Goal: Task Accomplishment & Management: Complete application form

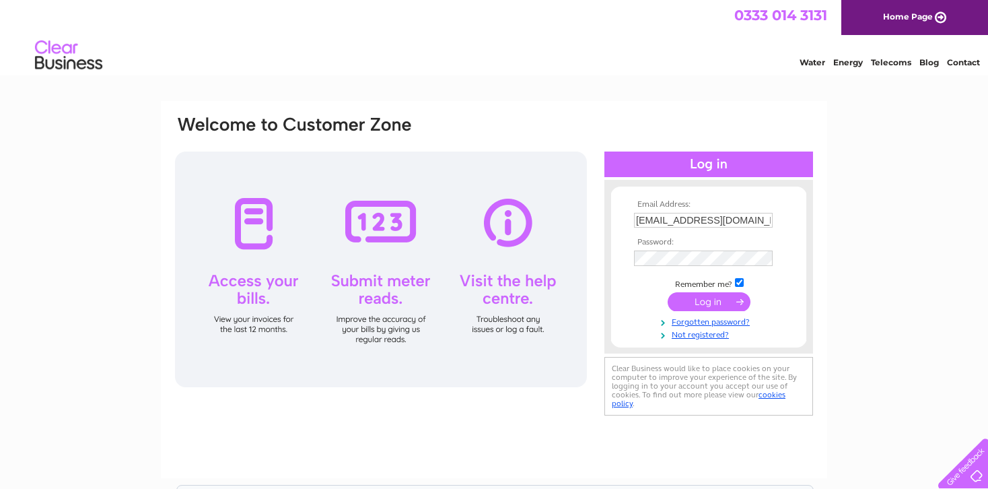
click at [708, 298] on input "submit" at bounding box center [709, 301] width 83 height 19
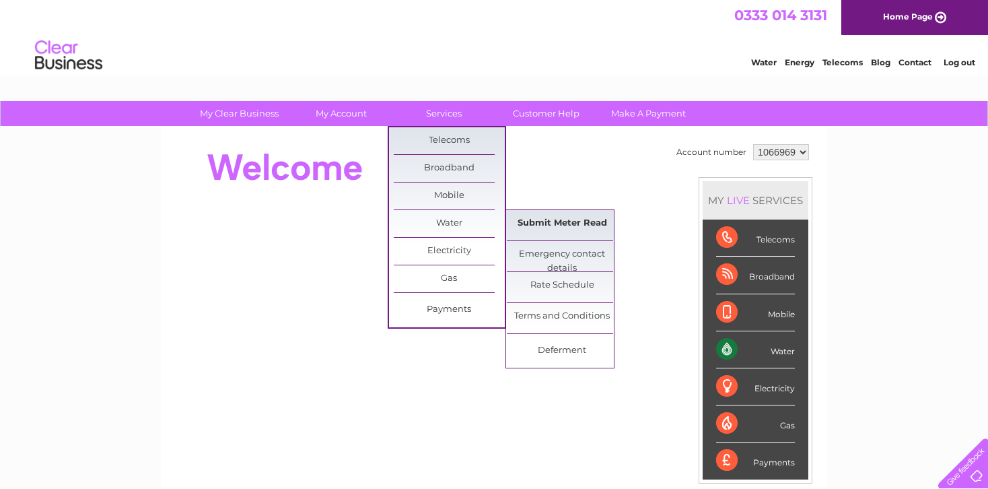
click at [555, 221] on link "Submit Meter Read" at bounding box center [562, 223] width 111 height 27
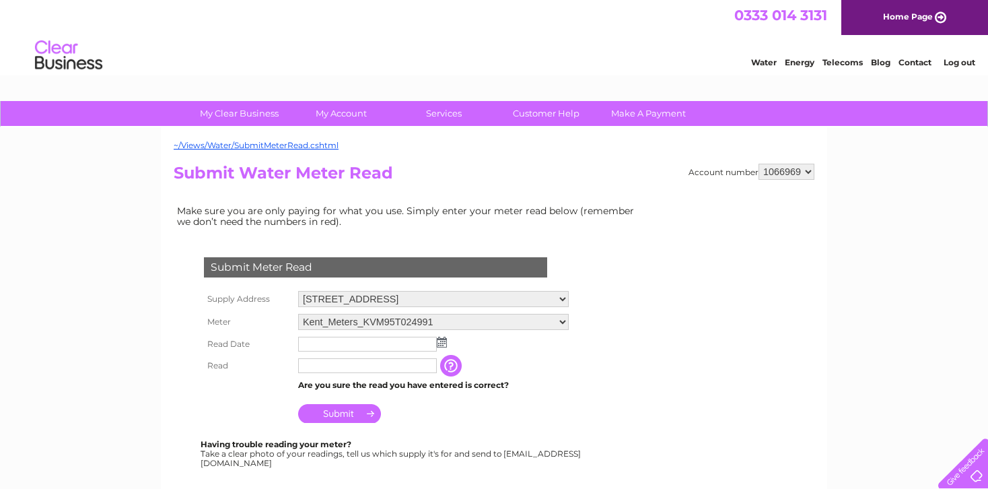
click at [310, 345] on input "text" at bounding box center [367, 344] width 139 height 15
click at [443, 343] on img at bounding box center [442, 342] width 10 height 11
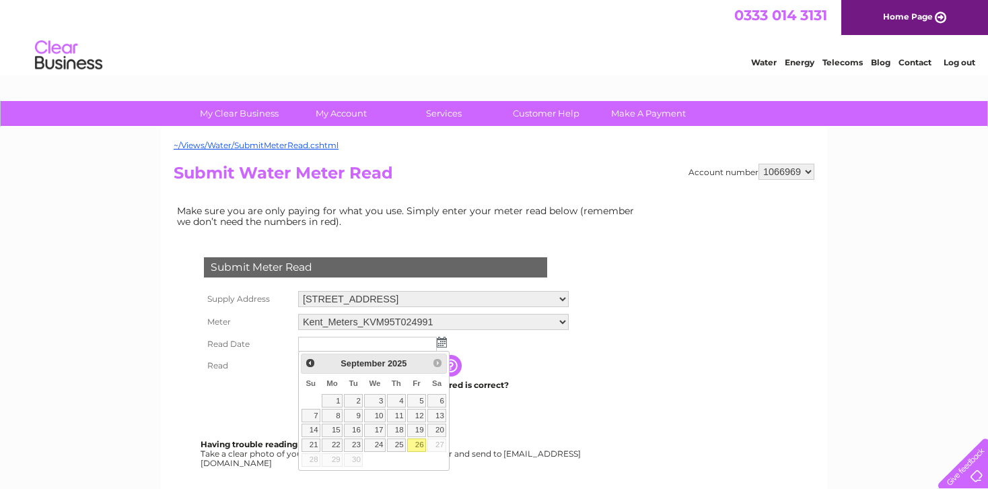
click at [416, 442] on link "26" at bounding box center [416, 444] width 19 height 13
type input "[DATE]"
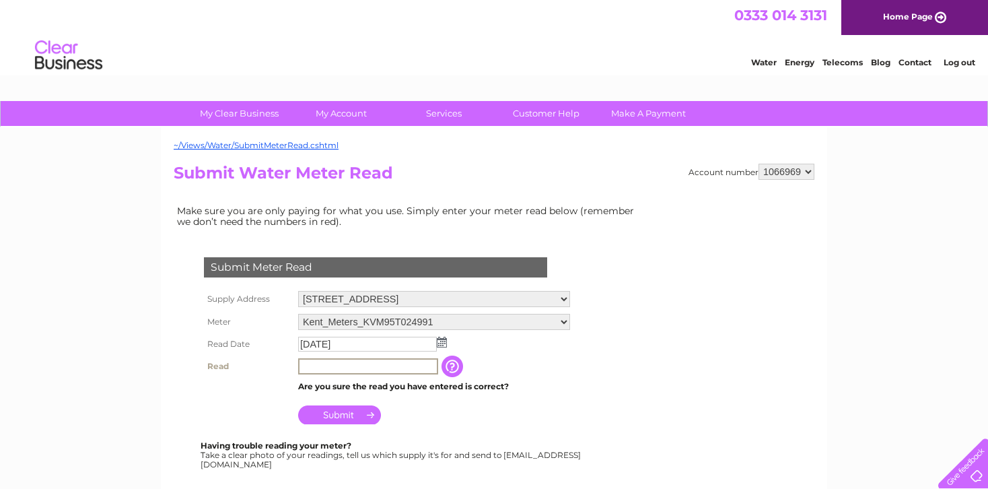
click at [366, 364] on input "text" at bounding box center [368, 366] width 140 height 16
click at [300, 367] on input "547" at bounding box center [368, 366] width 140 height 16
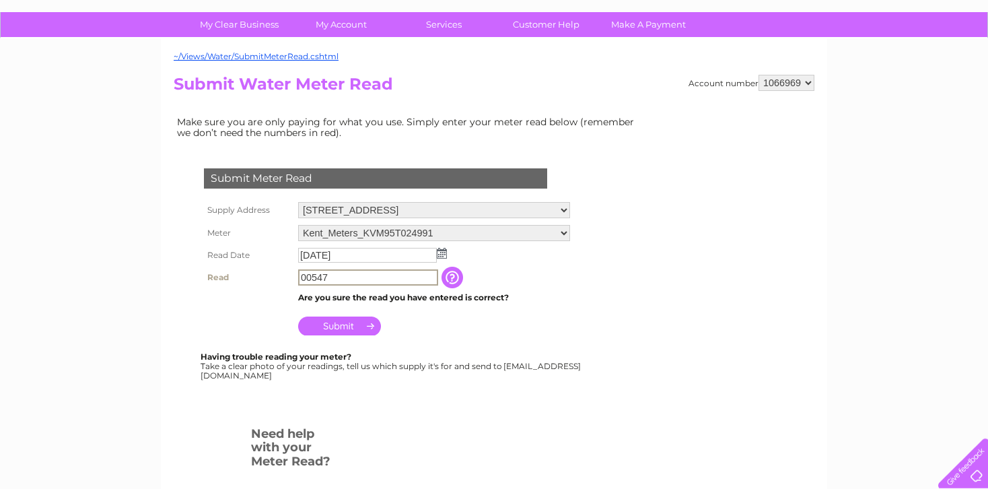
scroll to position [71, 0]
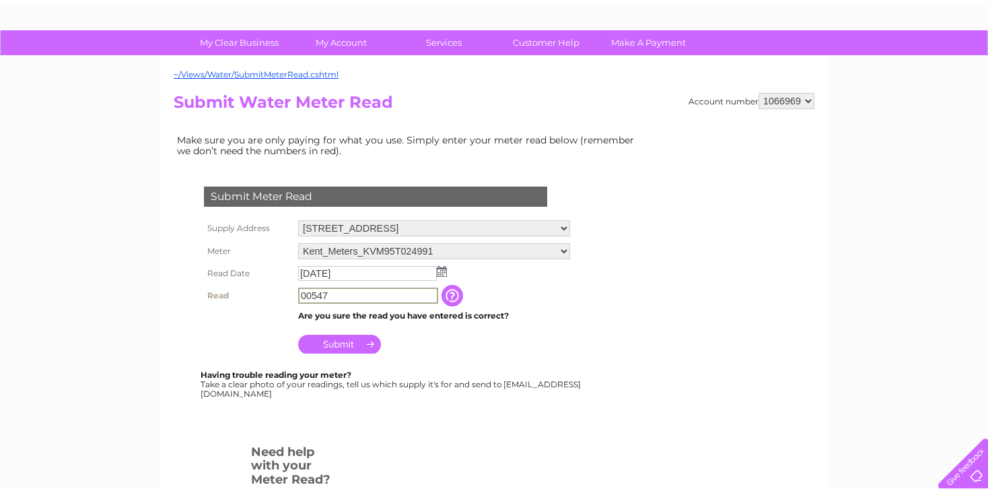
click at [413, 297] on input "00547" at bounding box center [368, 295] width 140 height 16
type input "00547"
click at [454, 295] on input "button" at bounding box center [452, 295] width 24 height 22
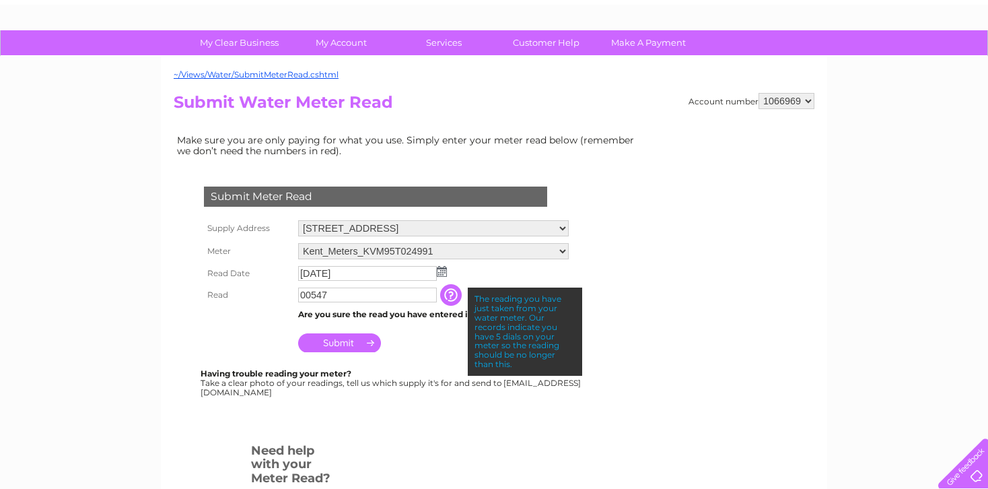
click at [429, 349] on td "Submit" at bounding box center [433, 339] width 277 height 32
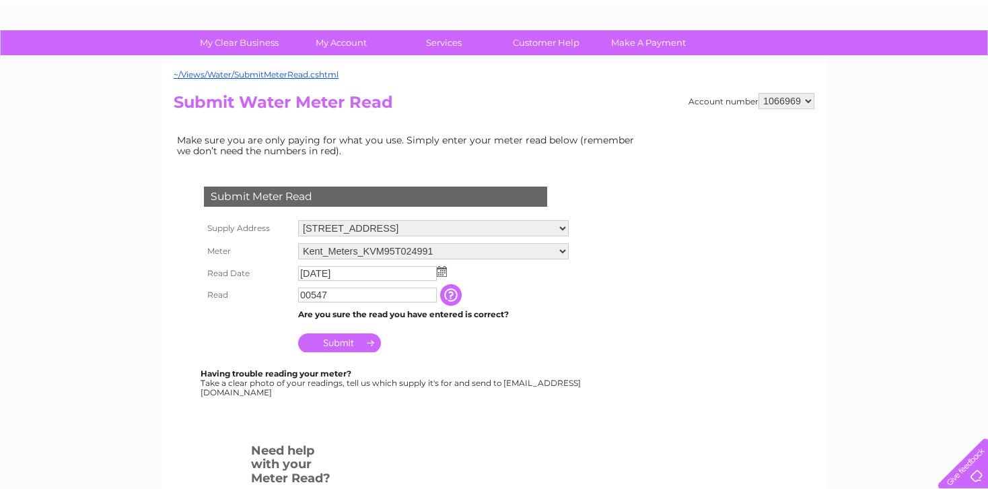
click at [337, 340] on input "Submit" at bounding box center [339, 342] width 83 height 19
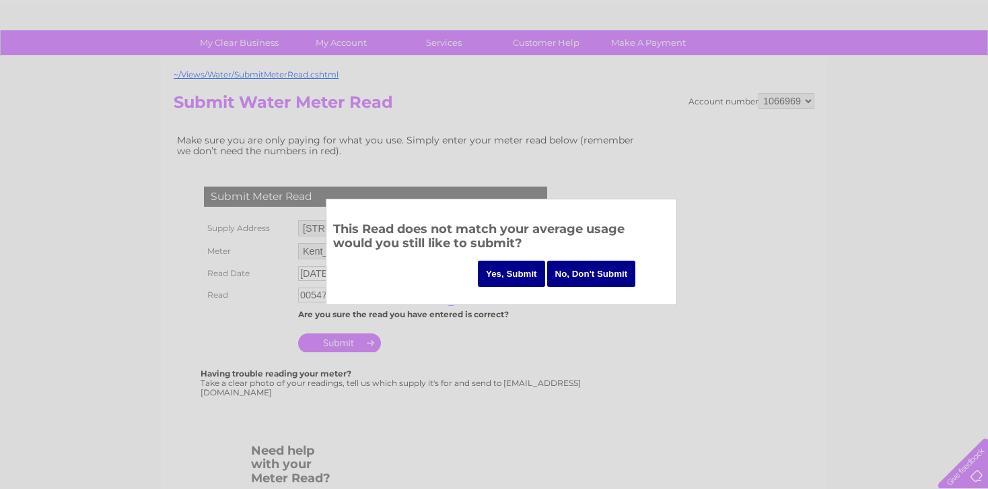
click at [509, 273] on input "Yes, Submit" at bounding box center [511, 274] width 67 height 26
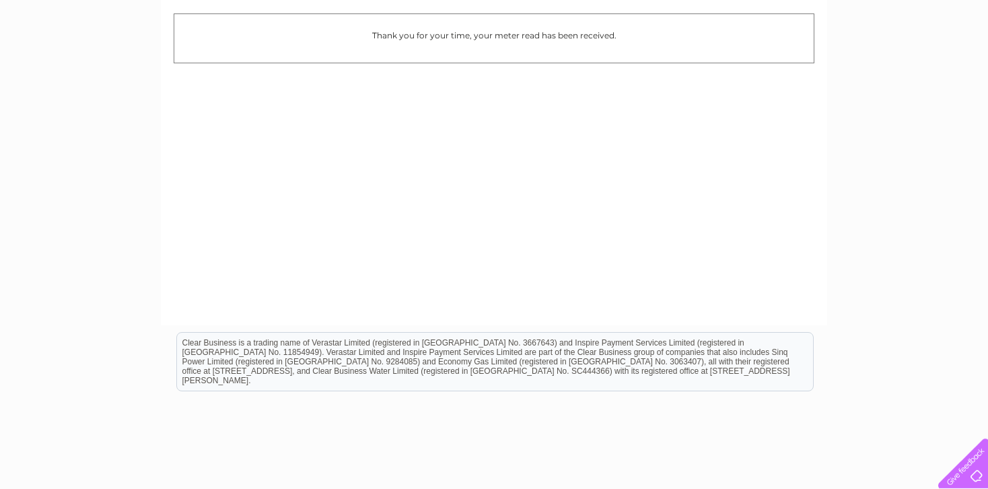
scroll to position [213, 0]
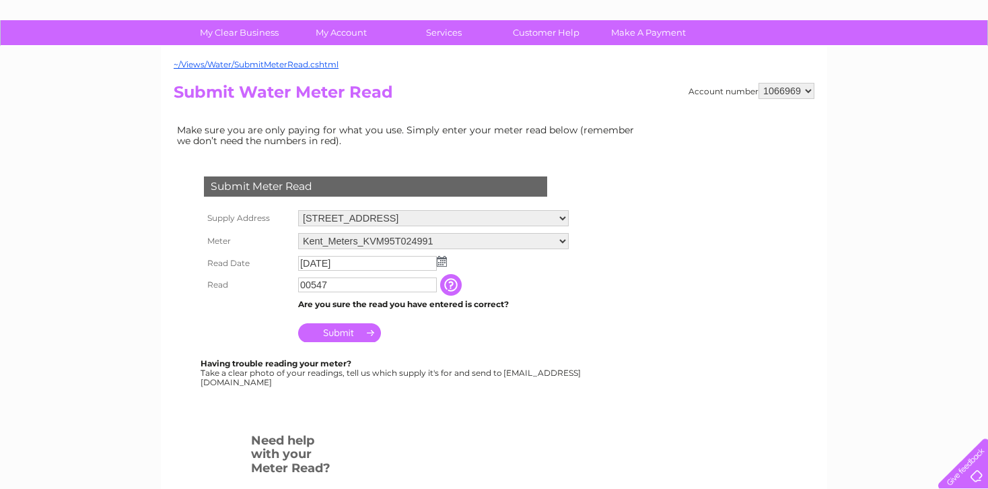
scroll to position [142, 0]
